Goal: Information Seeking & Learning: Learn about a topic

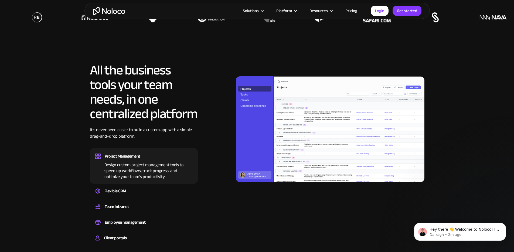
scroll to position [547, 0]
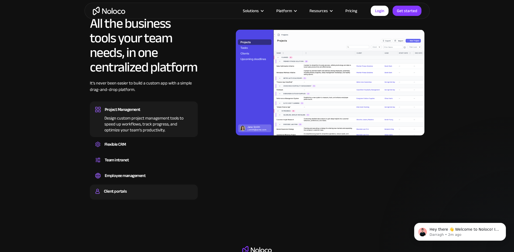
click at [111, 195] on div "Client portals" at bounding box center [115, 191] width 23 height 8
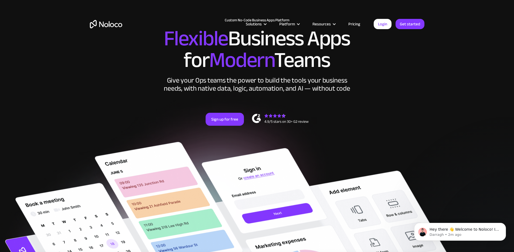
scroll to position [0, 0]
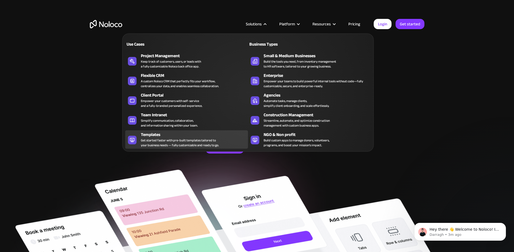
click at [170, 148] on div "Get started faster with pre-built templates tailored to your business needs — f…" at bounding box center [180, 143] width 78 height 10
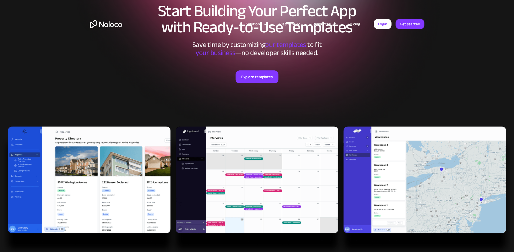
scroll to position [86, 0]
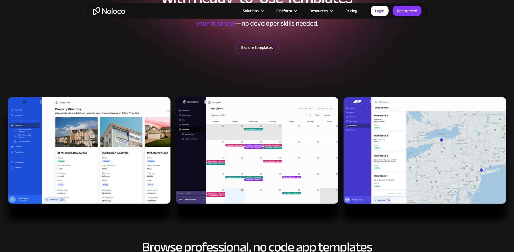
click at [268, 47] on link "Explore templates" at bounding box center [257, 47] width 43 height 13
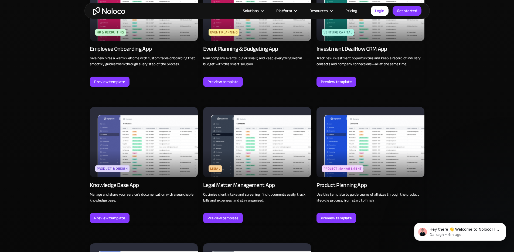
scroll to position [1334, 0]
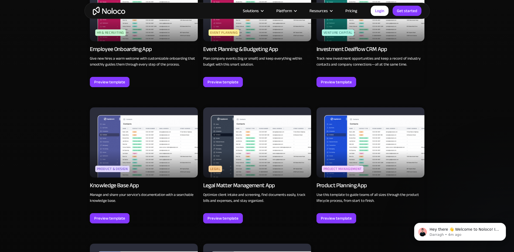
click at [149, 147] on img at bounding box center [144, 142] width 108 height 70
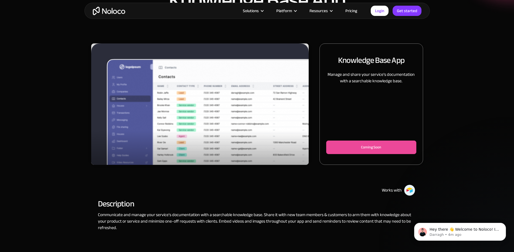
scroll to position [57, 0]
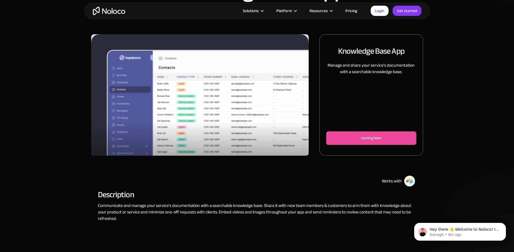
click at [222, 117] on img "1 of 3" at bounding box center [200, 104] width 218 height 141
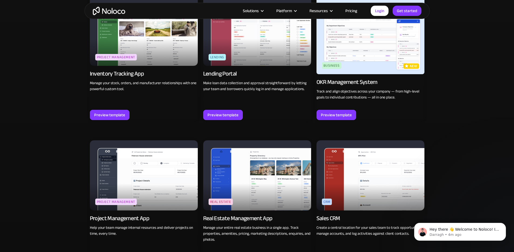
scroll to position [871, 0]
